Goal: Task Accomplishment & Management: Manage account settings

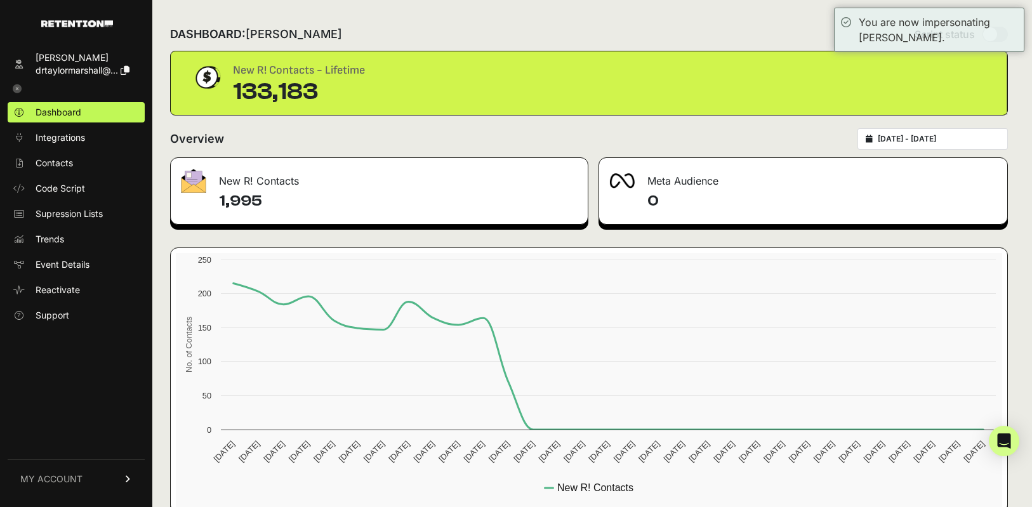
click at [85, 475] on link "MY ACCOUNT" at bounding box center [76, 479] width 137 height 39
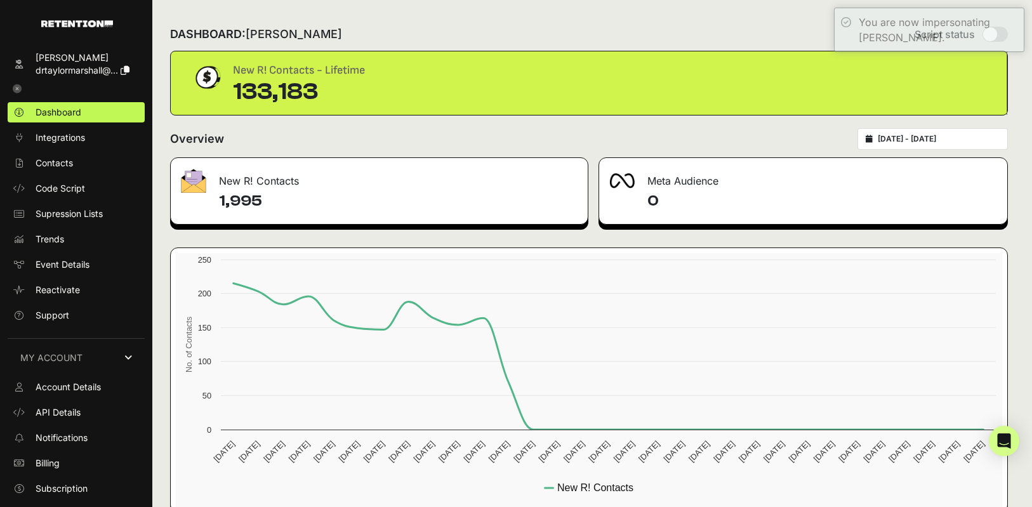
scroll to position [18, 0]
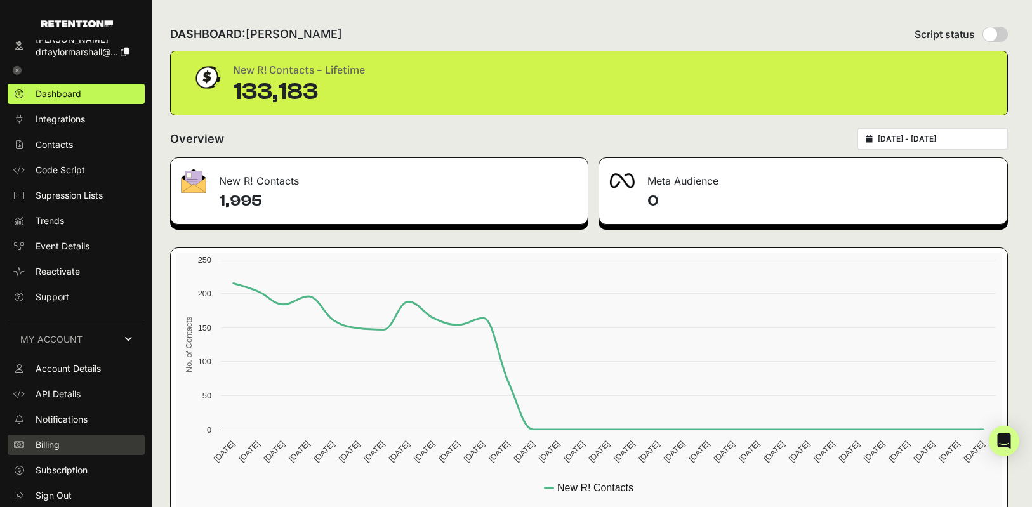
drag, startPoint x: 50, startPoint y: 444, endPoint x: 56, endPoint y: 443, distance: 6.5
click at [50, 444] on span "Billing" at bounding box center [48, 445] width 24 height 13
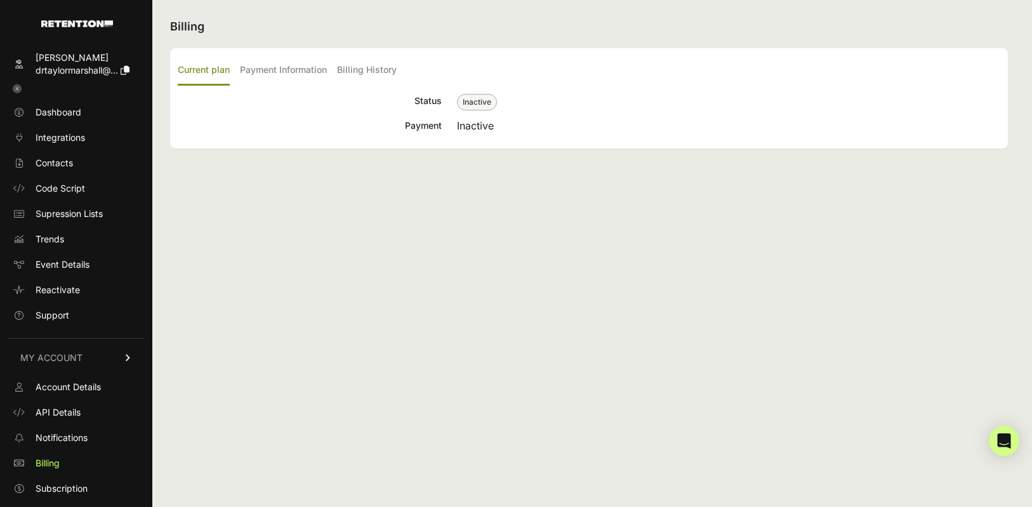
scroll to position [18, 0]
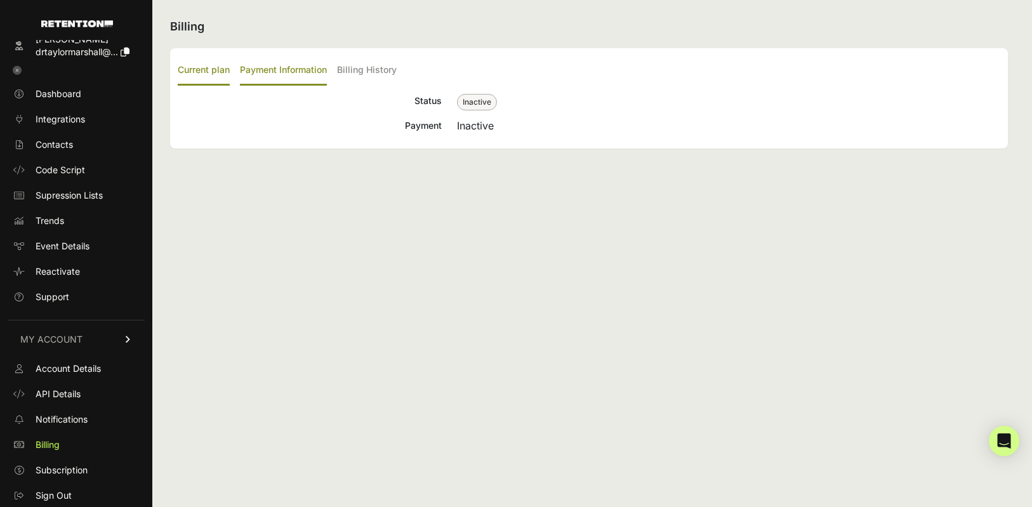
click at [272, 67] on label "Payment Information" at bounding box center [283, 71] width 87 height 30
click at [0, 0] on input "Payment Information" at bounding box center [0, 0] width 0 height 0
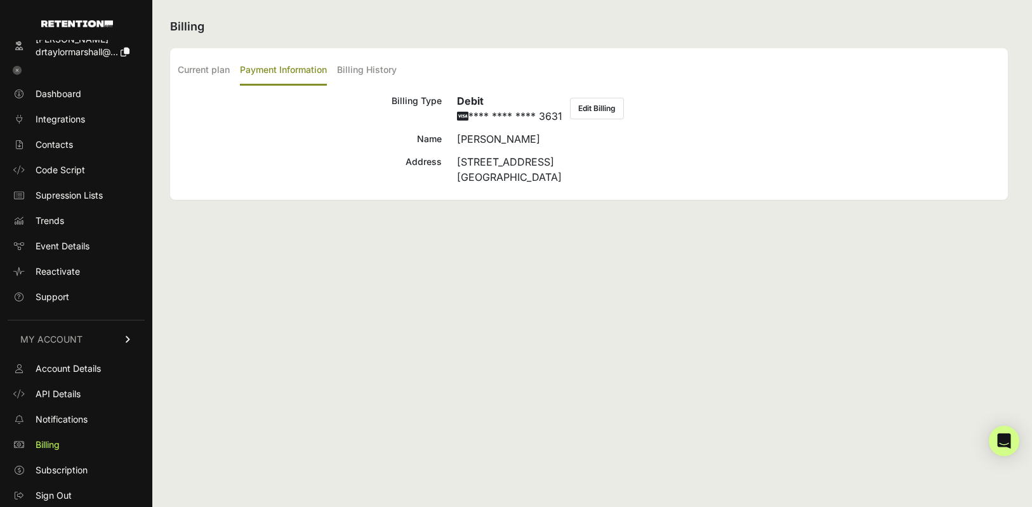
click at [597, 109] on button "Edit Billing" at bounding box center [597, 109] width 54 height 22
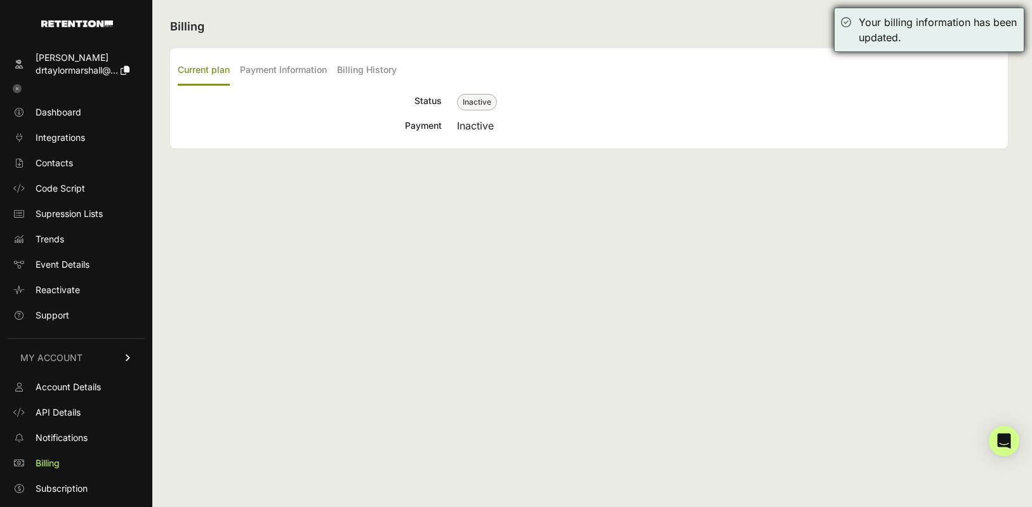
scroll to position [18, 0]
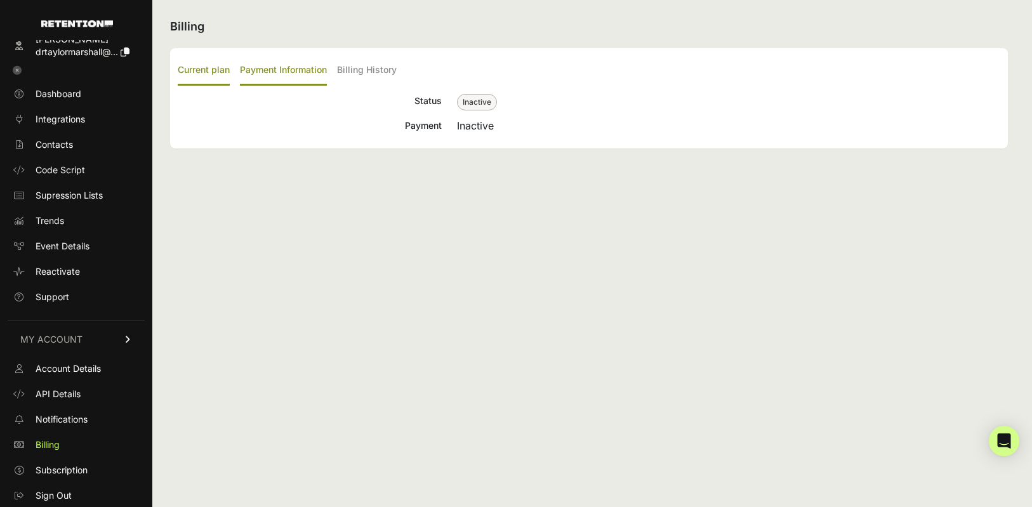
click at [256, 71] on label "Payment Information" at bounding box center [283, 71] width 87 height 30
click at [0, 0] on input "Payment Information" at bounding box center [0, 0] width 0 height 0
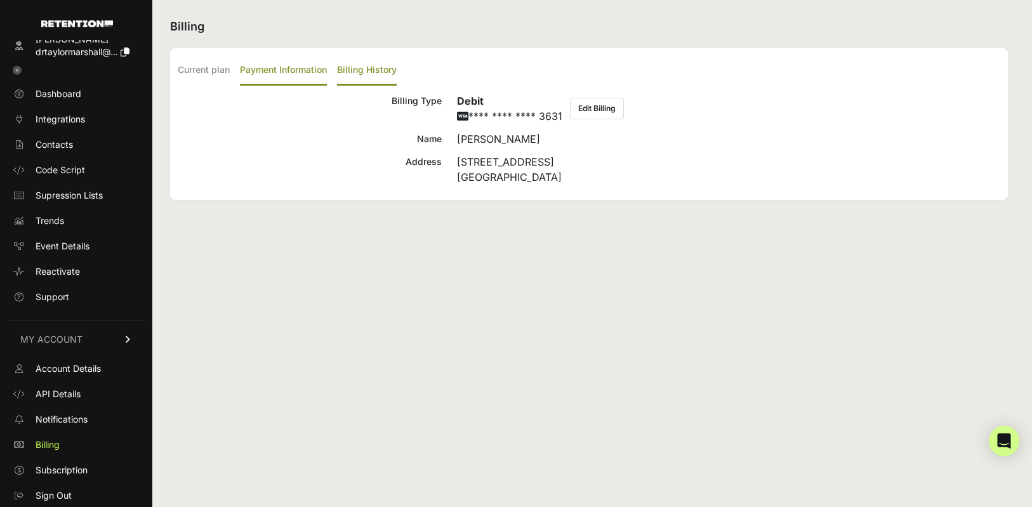
click at [367, 75] on label "Billing History" at bounding box center [367, 71] width 60 height 30
click at [0, 0] on input "Billing History" at bounding box center [0, 0] width 0 height 0
